Goal: Check status: Check status

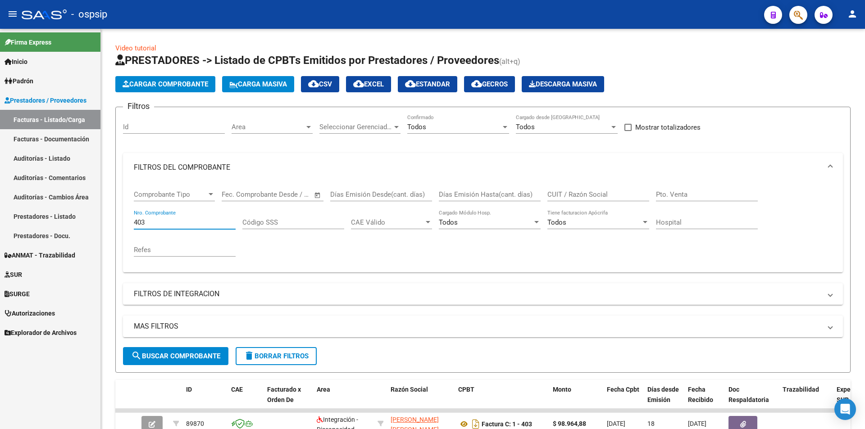
scroll to position [135, 0]
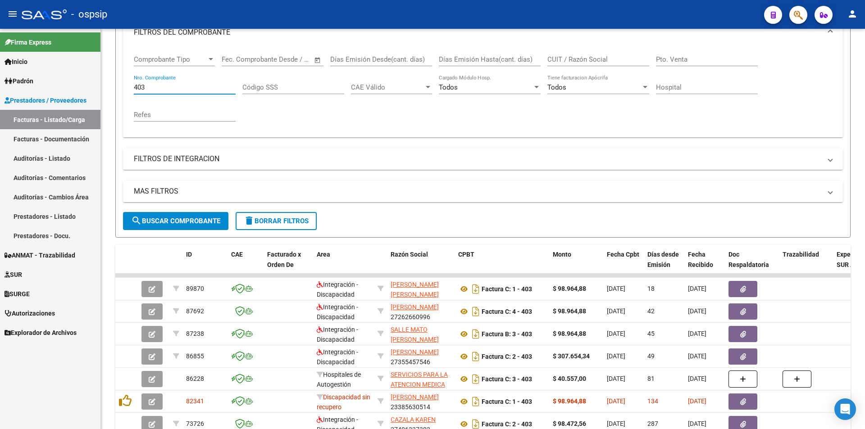
click at [34, 313] on span "Autorizaciones" at bounding box center [30, 313] width 50 height 10
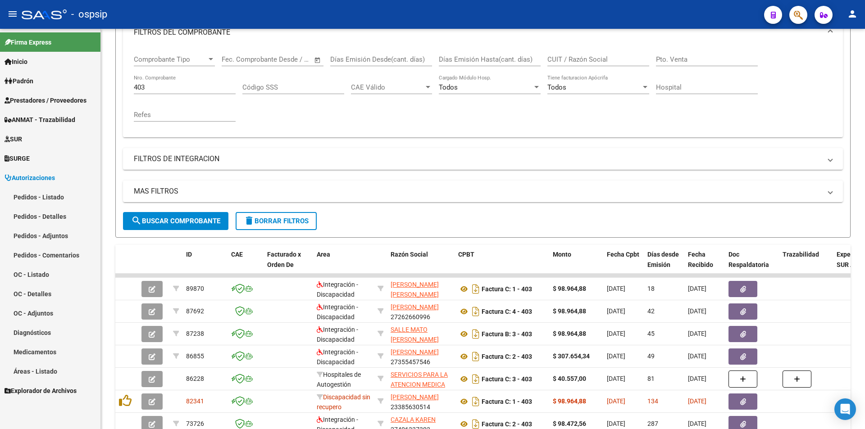
click at [40, 196] on link "Pedidos - Listado" at bounding box center [50, 196] width 100 height 19
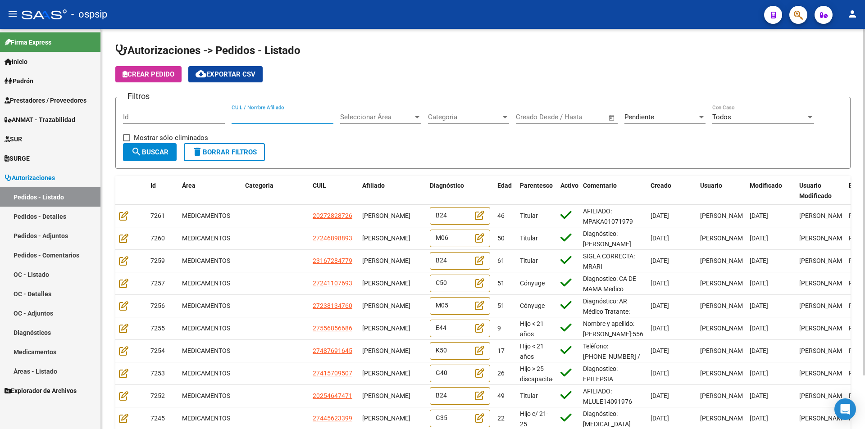
click at [295, 117] on input "CUIL / Nombre Afiliado" at bounding box center [282, 117] width 102 height 8
paste input "27591176051"
type input "27591176051"
click at [657, 116] on div "Pendiente" at bounding box center [660, 117] width 73 height 8
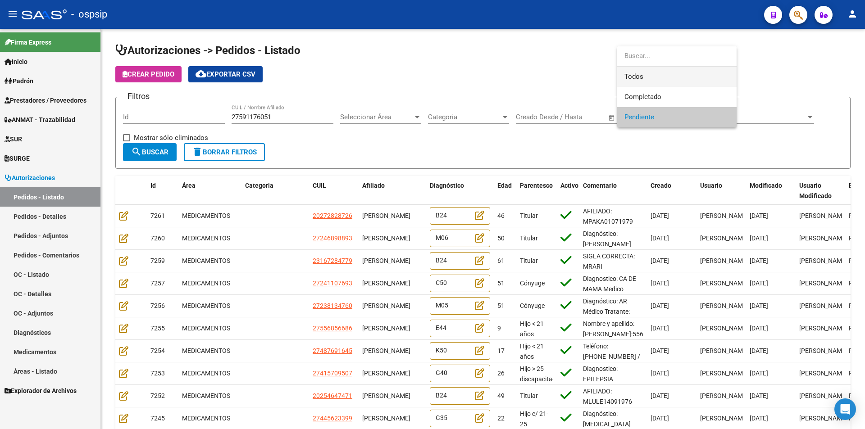
click at [639, 77] on span "Todos" at bounding box center [676, 77] width 105 height 20
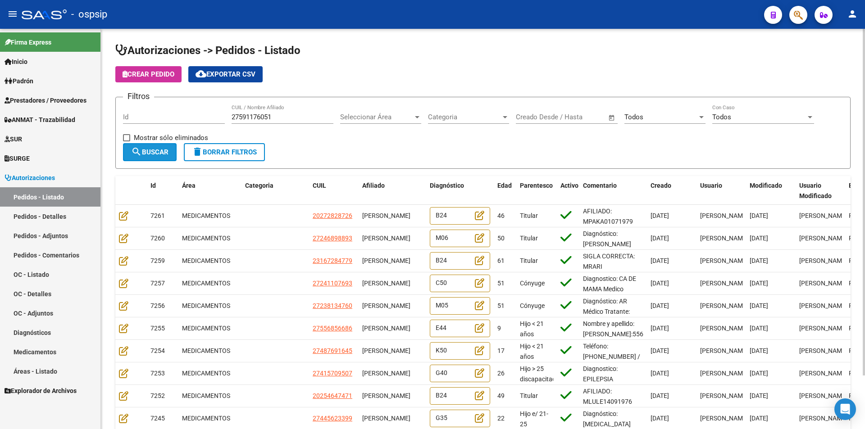
click at [168, 154] on span "search Buscar" at bounding box center [149, 152] width 37 height 8
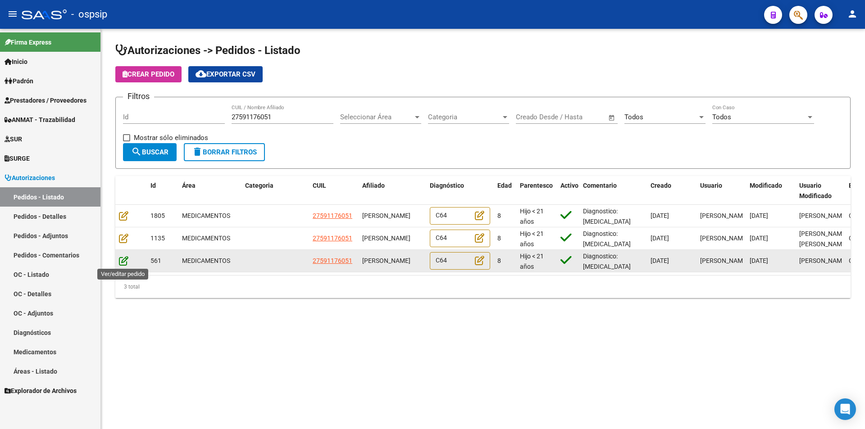
click at [125, 260] on icon at bounding box center [123, 261] width 9 height 10
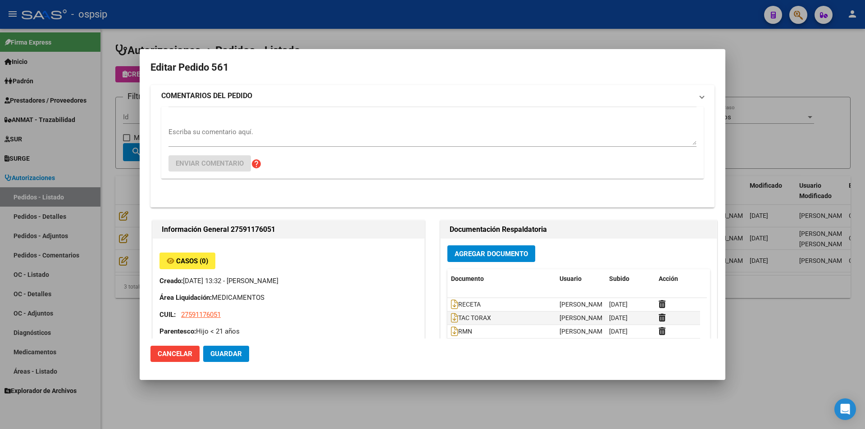
type input "Misiones, posadas, los lapachos 12755, Piso: 0"
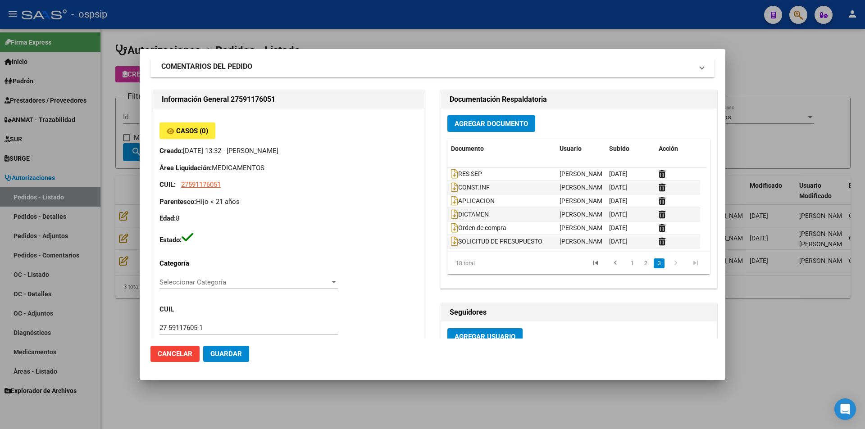
scroll to position [45, 0]
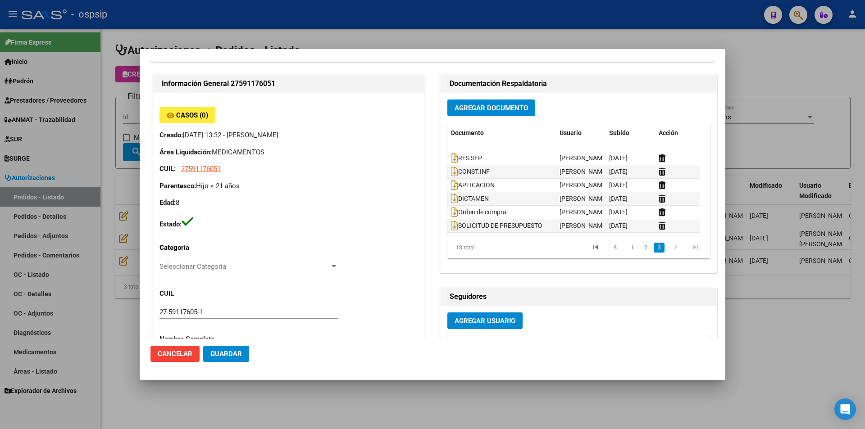
click at [96, 387] on div at bounding box center [432, 214] width 865 height 429
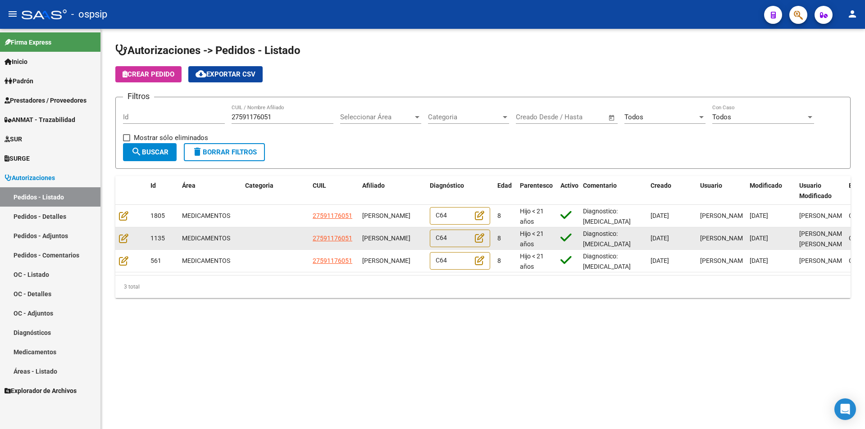
click at [128, 236] on div at bounding box center [131, 238] width 24 height 10
click at [124, 237] on icon at bounding box center [123, 238] width 9 height 10
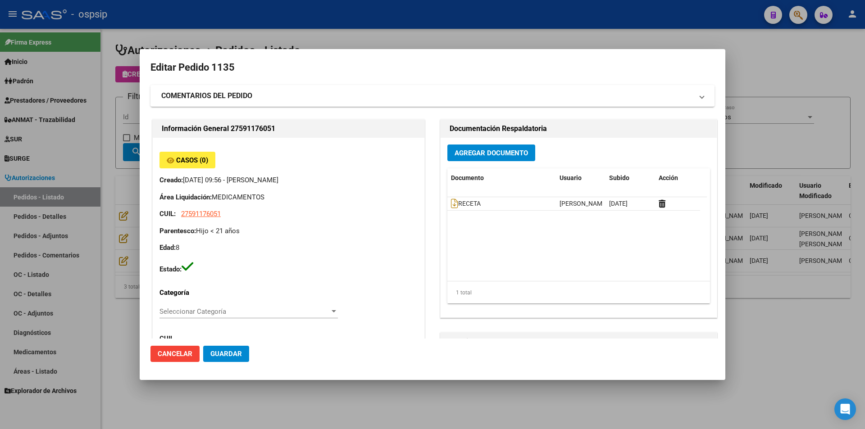
type input "Misiones, posadas, los lapachos 12755, Piso: 0"
click at [114, 260] on div at bounding box center [432, 214] width 865 height 429
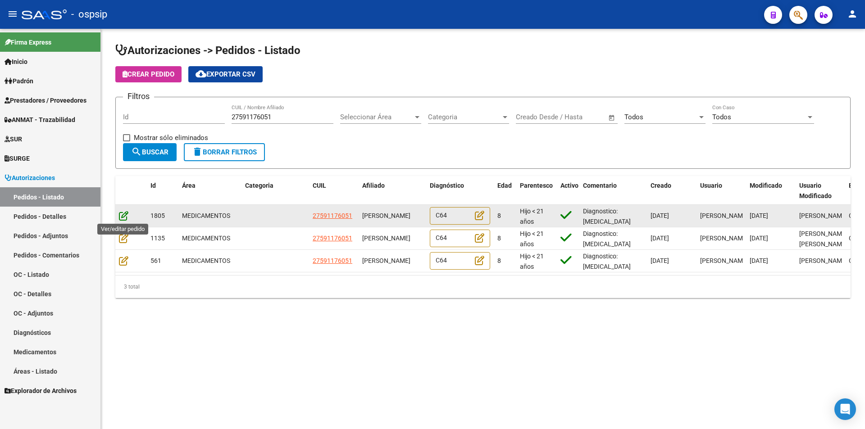
click at [126, 216] on icon at bounding box center [123, 216] width 9 height 10
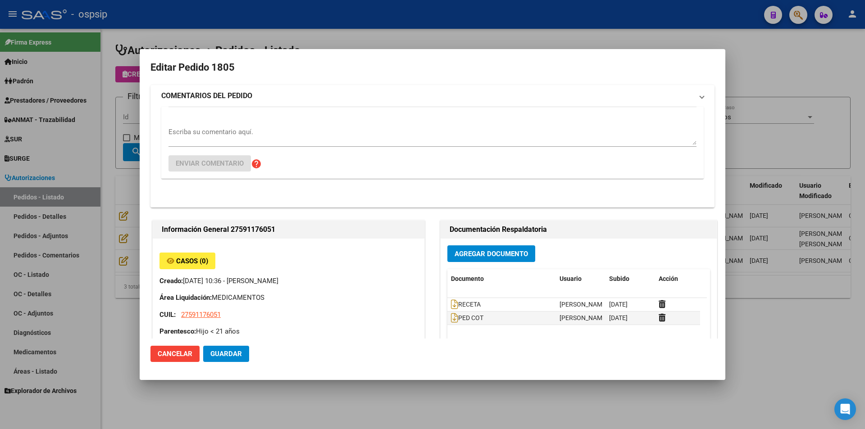
type input "Misiones, posadas, los lapachos 12755, Piso: 0"
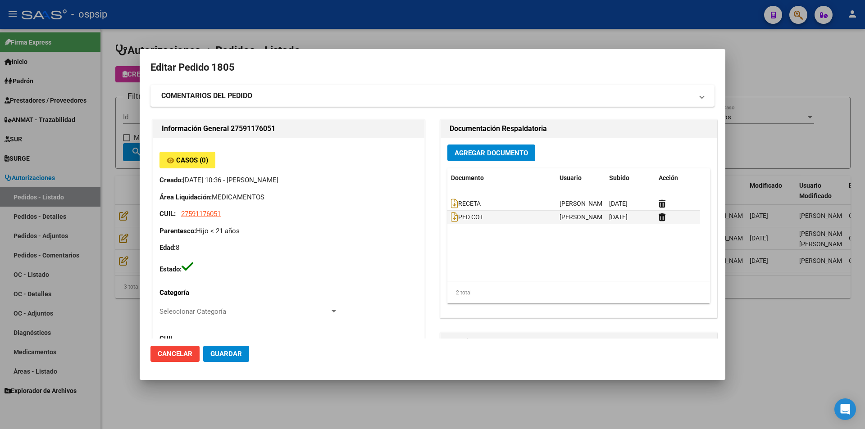
click at [138, 390] on div at bounding box center [432, 214] width 865 height 429
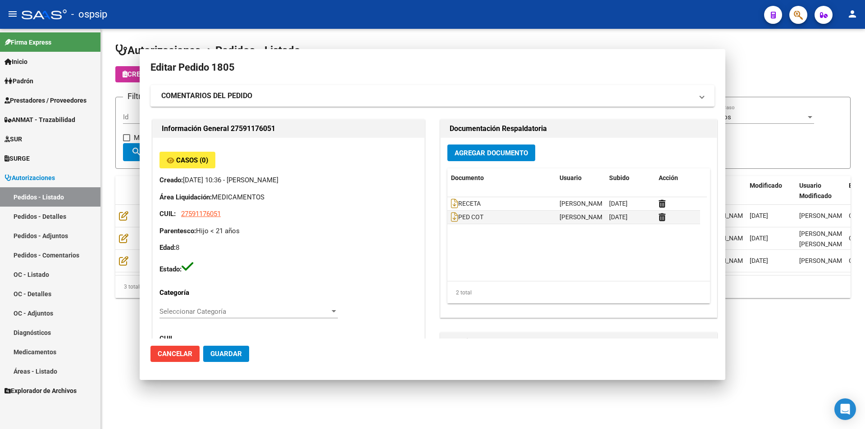
click at [140, 390] on mat-sidenav-content "Autorizaciones -> Pedidos - Listado Crear Pedido cloud_download Exportar CSV Fi…" at bounding box center [483, 229] width 764 height 400
